Goal: Task Accomplishment & Management: Complete application form

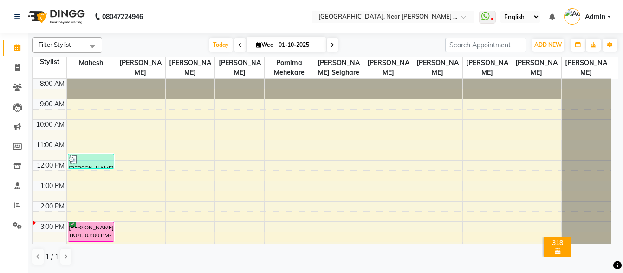
scroll to position [46, 0]
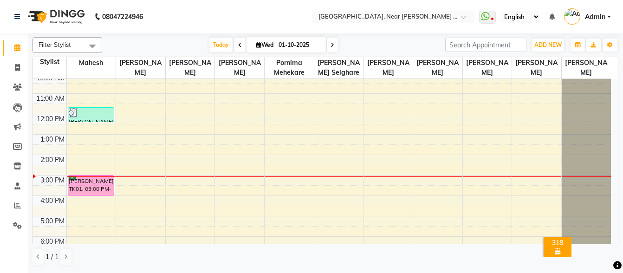
click at [127, 115] on div "8:00 AM 9:00 AM 10:00 AM 11:00 AM 12:00 PM 1:00 PM 2:00 PM 3:00 PM 4:00 PM 5:00…" at bounding box center [322, 164] width 578 height 265
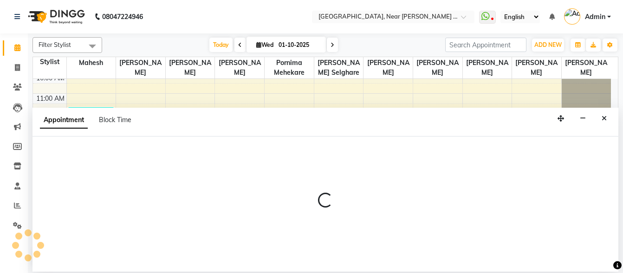
select select "32251"
select select "720"
select select "tentative"
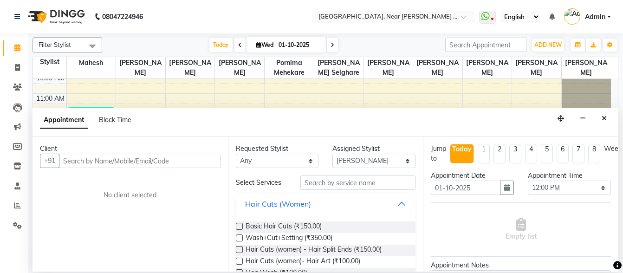
click at [46, 60] on div "Stylist" at bounding box center [49, 62] width 33 height 10
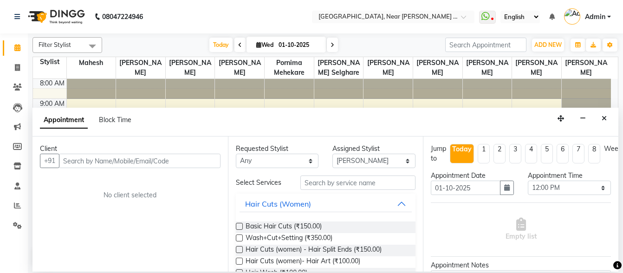
scroll to position [0, 0]
click at [605, 117] on icon "Close" at bounding box center [603, 118] width 5 height 6
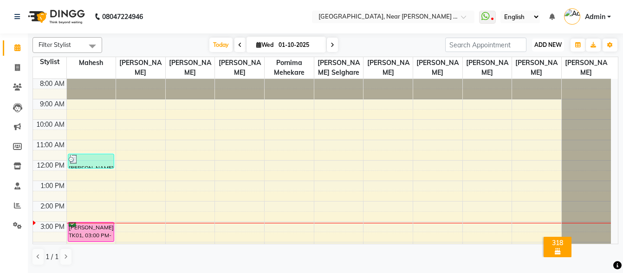
click at [538, 45] on span "ADD NEW" at bounding box center [547, 44] width 27 height 7
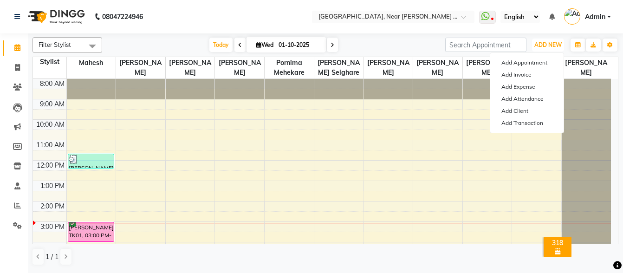
click at [127, 113] on div "8:00 AM 9:00 AM 10:00 AM 11:00 AM 12:00 PM 1:00 PM 2:00 PM 3:00 PM 4:00 PM 5:00…" at bounding box center [322, 211] width 578 height 265
select select "32251"
select select "tentative"
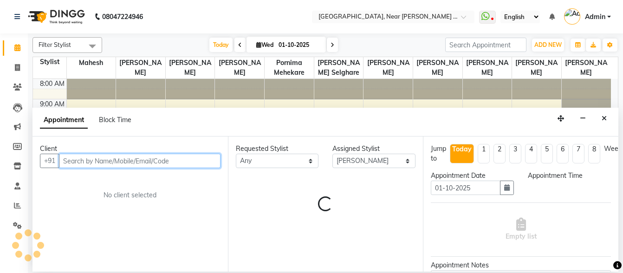
select select "570"
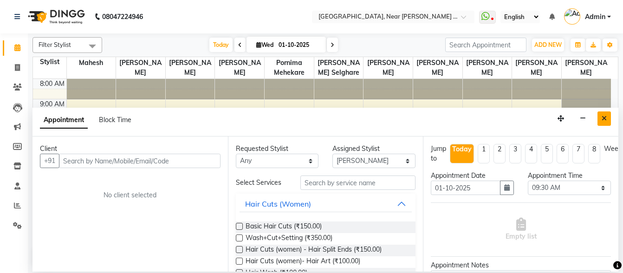
click at [604, 117] on icon "Close" at bounding box center [603, 118] width 5 height 6
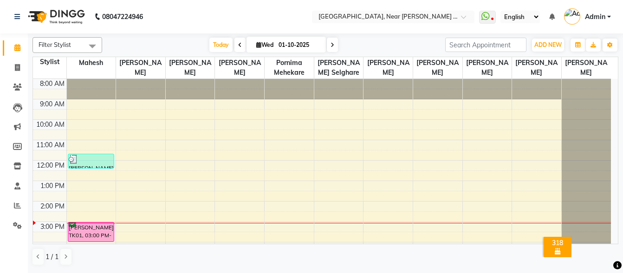
click at [295, 120] on div "8:00 AM 9:00 AM 10:00 AM 11:00 AM 12:00 PM 1:00 PM 2:00 PM 3:00 PM 4:00 PM 5:00…" at bounding box center [322, 211] width 578 height 265
select select "32246"
select select "tentative"
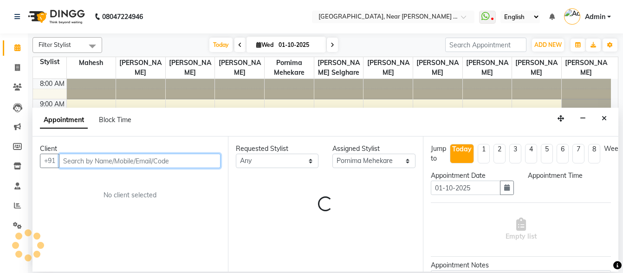
select select "600"
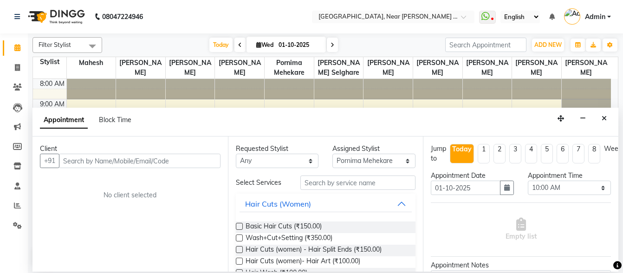
click at [602, 117] on icon "Close" at bounding box center [603, 118] width 5 height 6
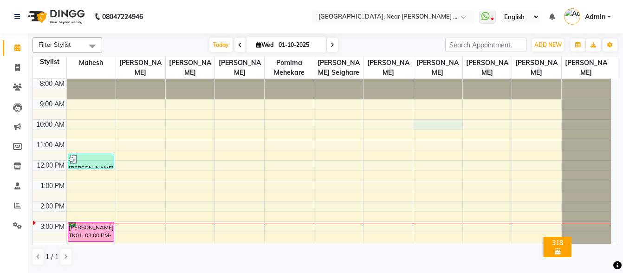
click at [454, 120] on div "8:00 AM 9:00 AM 10:00 AM 11:00 AM 12:00 PM 1:00 PM 2:00 PM 3:00 PM 4:00 PM 5:00…" at bounding box center [322, 211] width 578 height 265
select select "32250"
select select "600"
select select "tentative"
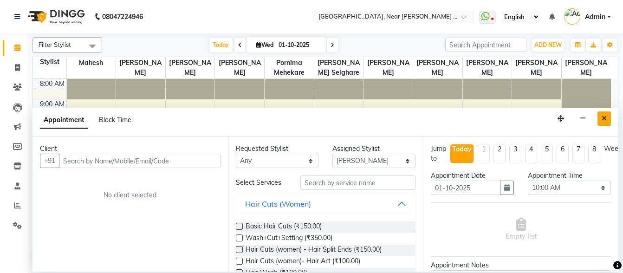
click at [604, 118] on icon "Close" at bounding box center [603, 118] width 5 height 6
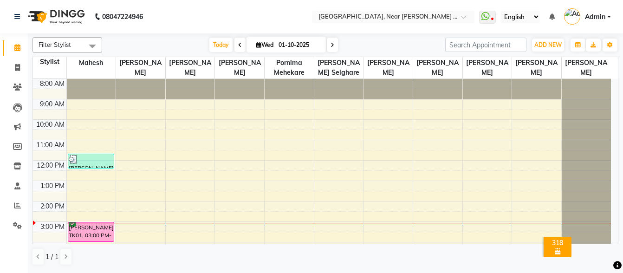
click at [140, 154] on div "8:00 AM 9:00 AM 10:00 AM 11:00 AM 12:00 PM 1:00 PM 2:00 PM 3:00 PM 4:00 PM 5:00…" at bounding box center [322, 211] width 578 height 265
select select "32251"
select select "tentative"
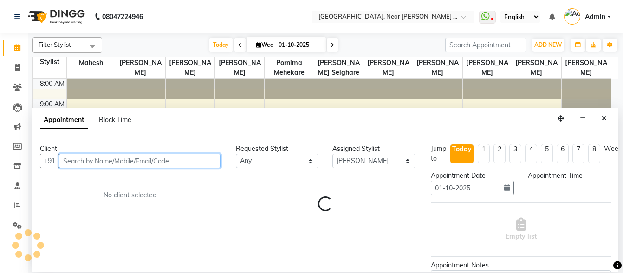
select select "690"
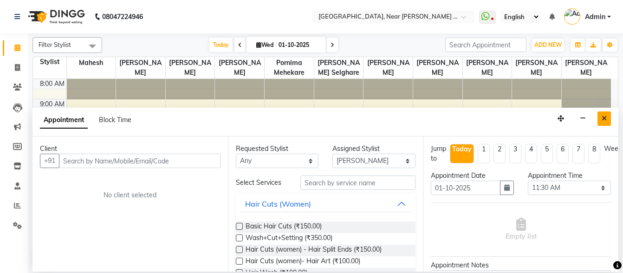
click at [599, 117] on button "Close" at bounding box center [603, 118] width 13 height 14
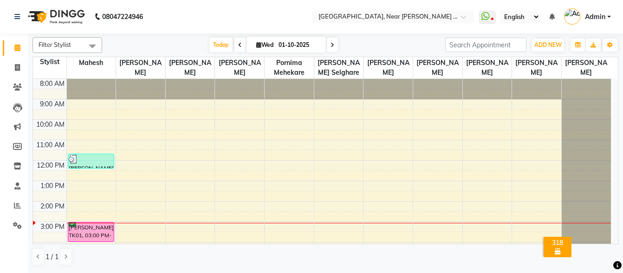
click at [273, 122] on div "8:00 AM 9:00 AM 10:00 AM 11:00 AM 12:00 PM 1:00 PM 2:00 PM 3:00 PM 4:00 PM 5:00…" at bounding box center [322, 211] width 578 height 265
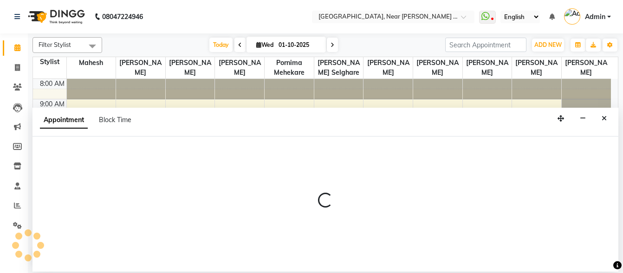
select select "32246"
select select "600"
select select "tentative"
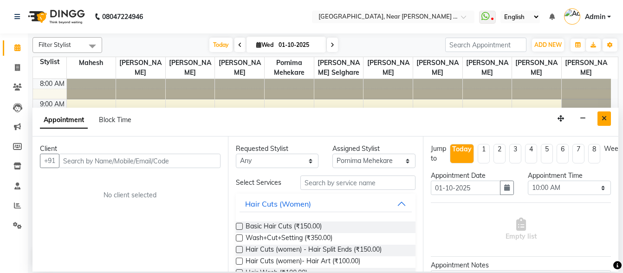
click at [603, 121] on icon "Close" at bounding box center [603, 118] width 5 height 6
click at [603, 79] on div at bounding box center [586, 79] width 49 height 0
select select "92697"
select select "tentative"
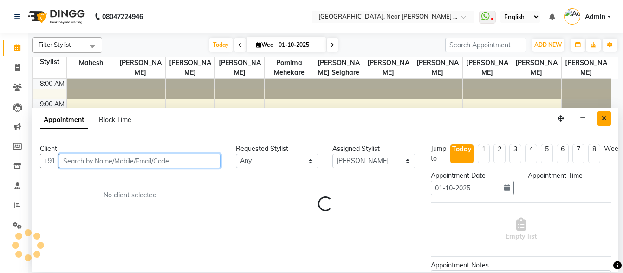
select select "600"
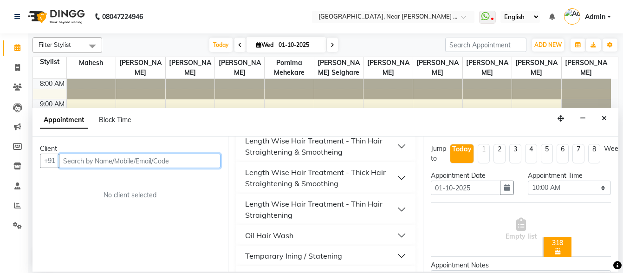
scroll to position [1397, 0]
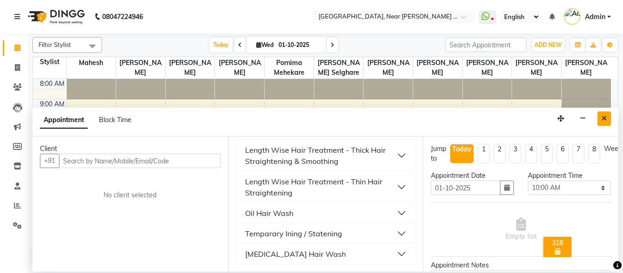
click at [604, 115] on icon "Close" at bounding box center [603, 118] width 5 height 6
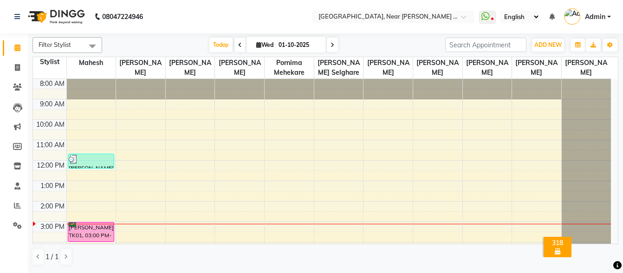
click at [154, 135] on div "8:00 AM 9:00 AM 10:00 AM 11:00 AM 12:00 PM 1:00 PM 2:00 PM 3:00 PM 4:00 PM 5:00…" at bounding box center [322, 211] width 578 height 265
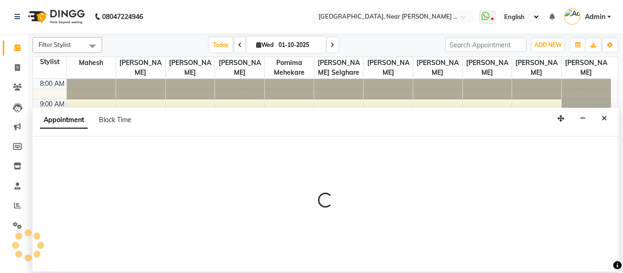
select select "32251"
select select "630"
select select "tentative"
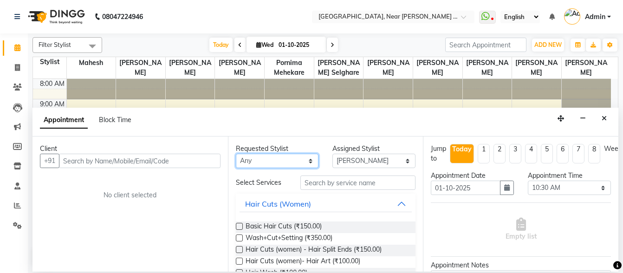
click at [307, 161] on select "Any [PERSON_NAME] [PERSON_NAME] [PERSON_NAME] Agare Mahesh Pornima Mehekare Pra…" at bounding box center [277, 161] width 83 height 14
click at [384, 160] on select "Select [PERSON_NAME] Akshay [PERSON_NAME] [PERSON_NAME] Agare Mahesh Pornima Me…" at bounding box center [373, 161] width 83 height 14
click at [401, 161] on select "Select [PERSON_NAME] Akshay [PERSON_NAME] [PERSON_NAME] Agare Mahesh Pornima Me…" at bounding box center [373, 161] width 83 height 14
click at [400, 158] on select "Select [PERSON_NAME] Akshay [PERSON_NAME] [PERSON_NAME] Agare Mahesh Pornima Me…" at bounding box center [373, 161] width 83 height 14
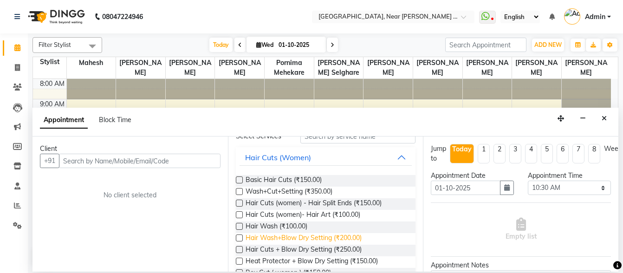
scroll to position [93, 0]
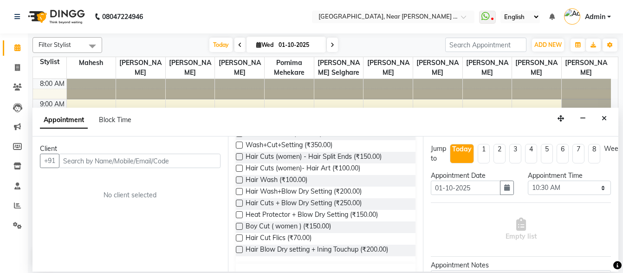
click at [604, 119] on icon "Close" at bounding box center [603, 118] width 5 height 6
